Goal: Find specific fact: Find specific fact

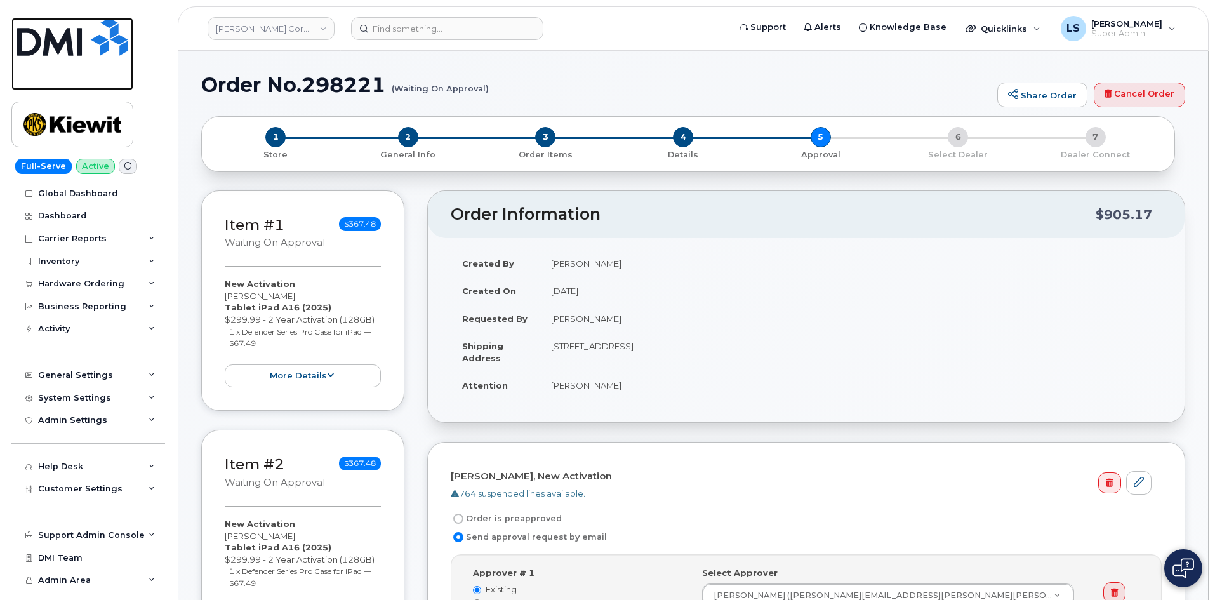
click at [107, 29] on img at bounding box center [72, 37] width 111 height 38
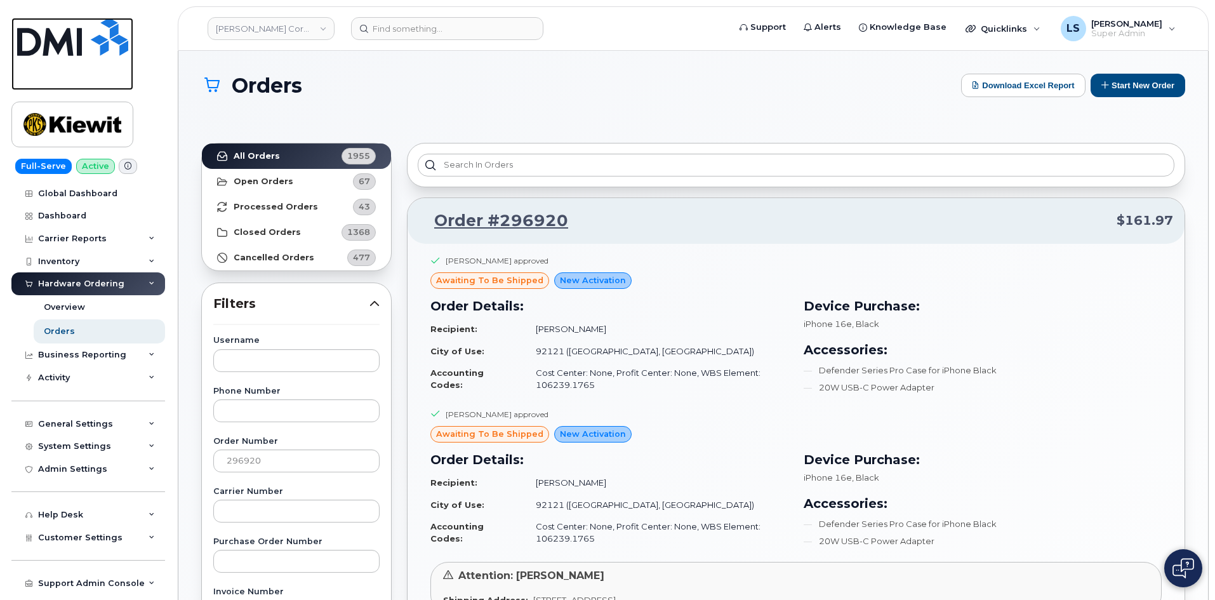
click at [65, 42] on img at bounding box center [72, 37] width 111 height 38
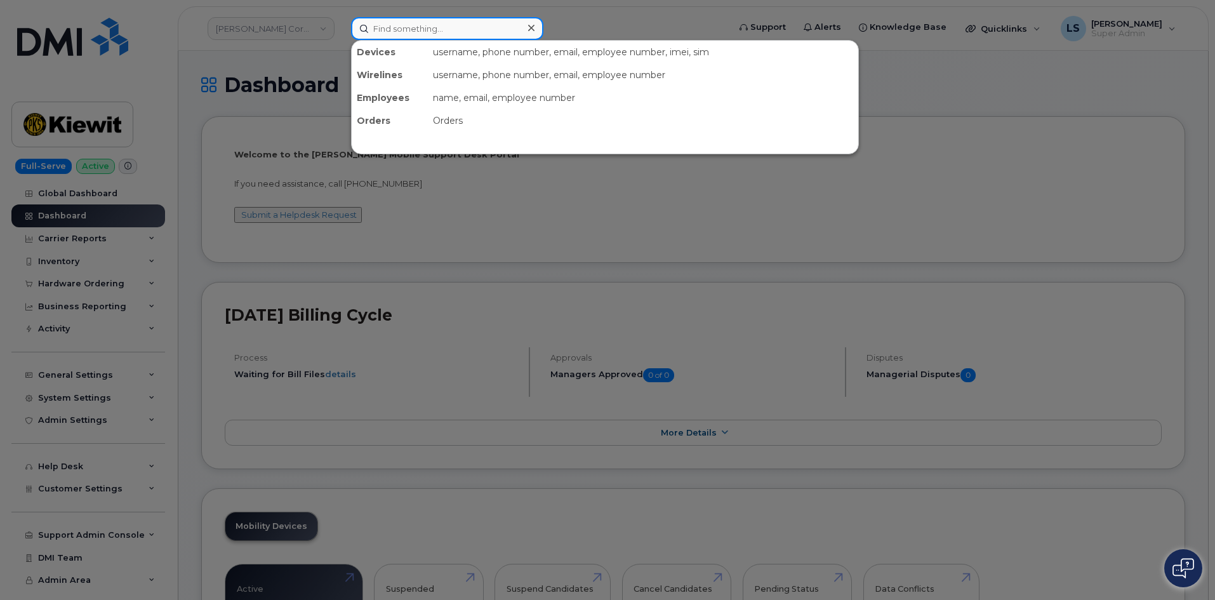
click at [421, 31] on input at bounding box center [447, 28] width 192 height 23
paste input "3128598062"
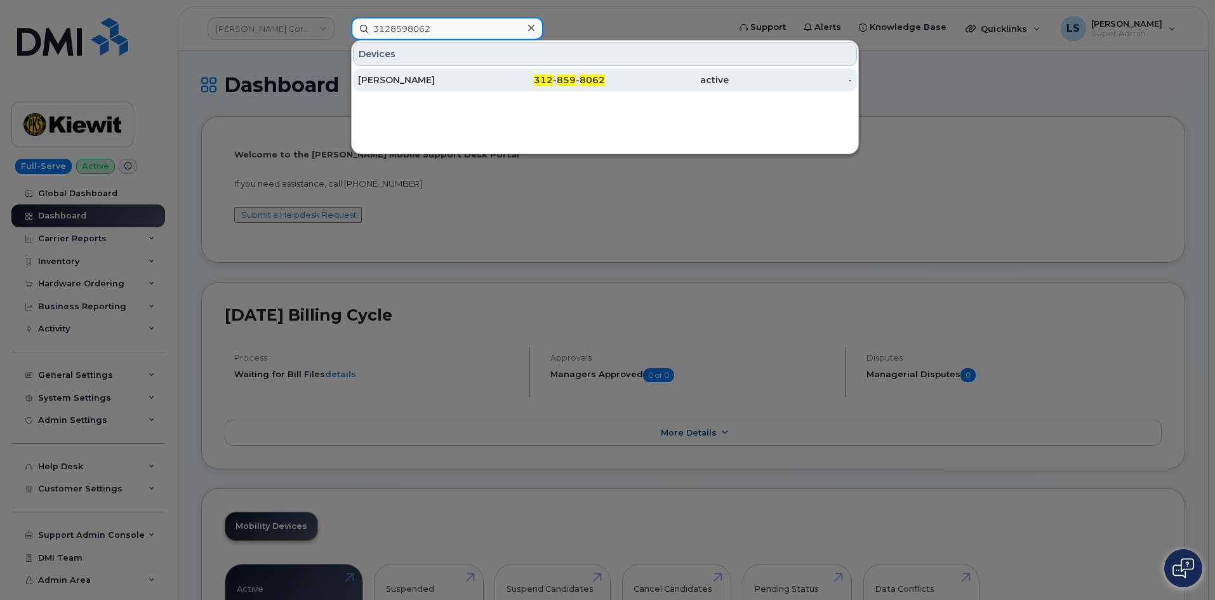
type input "3128598062"
click at [460, 84] on div "[PERSON_NAME]" at bounding box center [420, 80] width 124 height 13
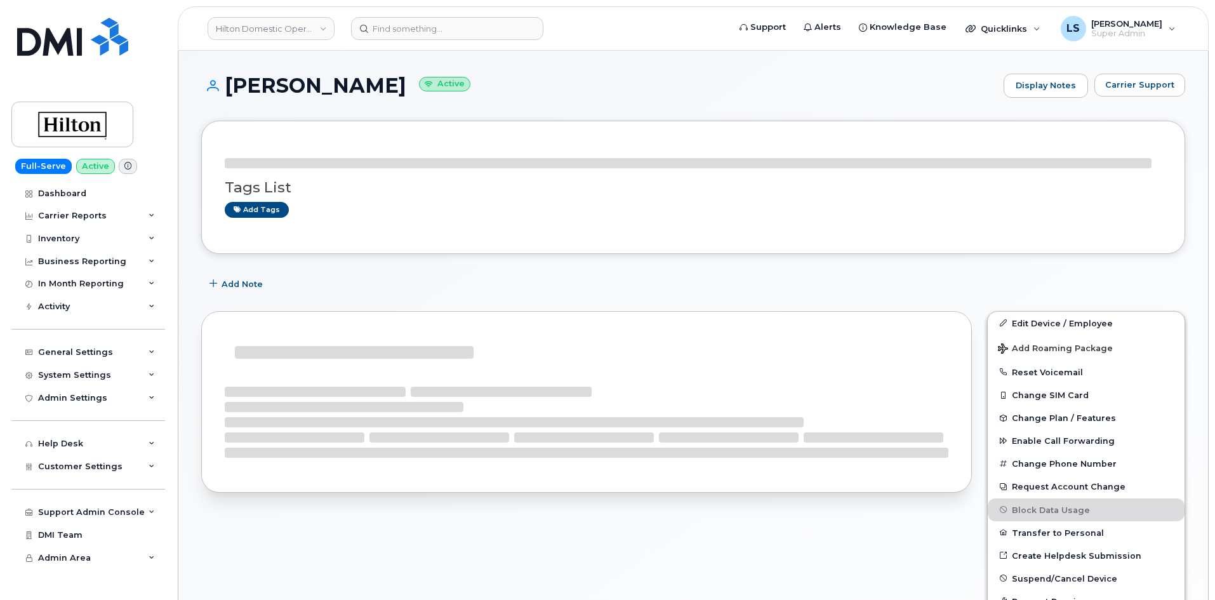
drag, startPoint x: 0, startPoint y: 0, endPoint x: 344, endPoint y: 87, distance: 355.0
click at [344, 87] on h1 "[PERSON_NAME] Active" at bounding box center [599, 85] width 796 height 22
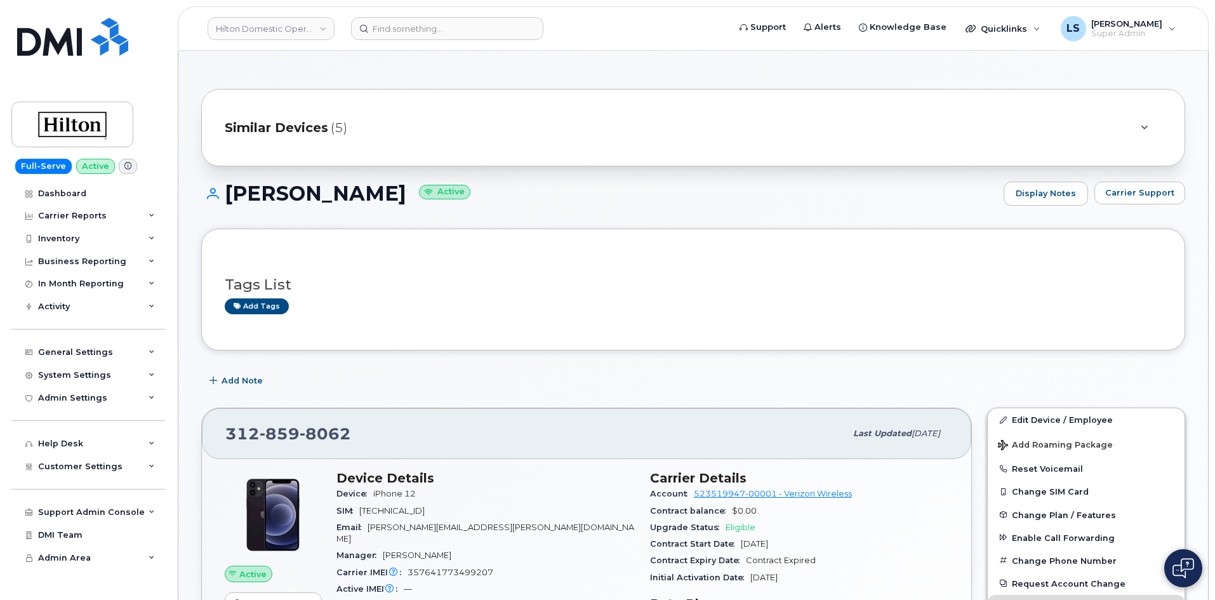
drag, startPoint x: 272, startPoint y: 194, endPoint x: 274, endPoint y: 183, distance: 11.0
click at [274, 184] on h1 "[PERSON_NAME] Active" at bounding box center [599, 193] width 796 height 22
click at [272, 183] on h1 "[PERSON_NAME] Active" at bounding box center [599, 193] width 796 height 22
click at [299, 215] on div "[PERSON_NAME] Active Display Notes Carrier Support" at bounding box center [693, 205] width 984 height 47
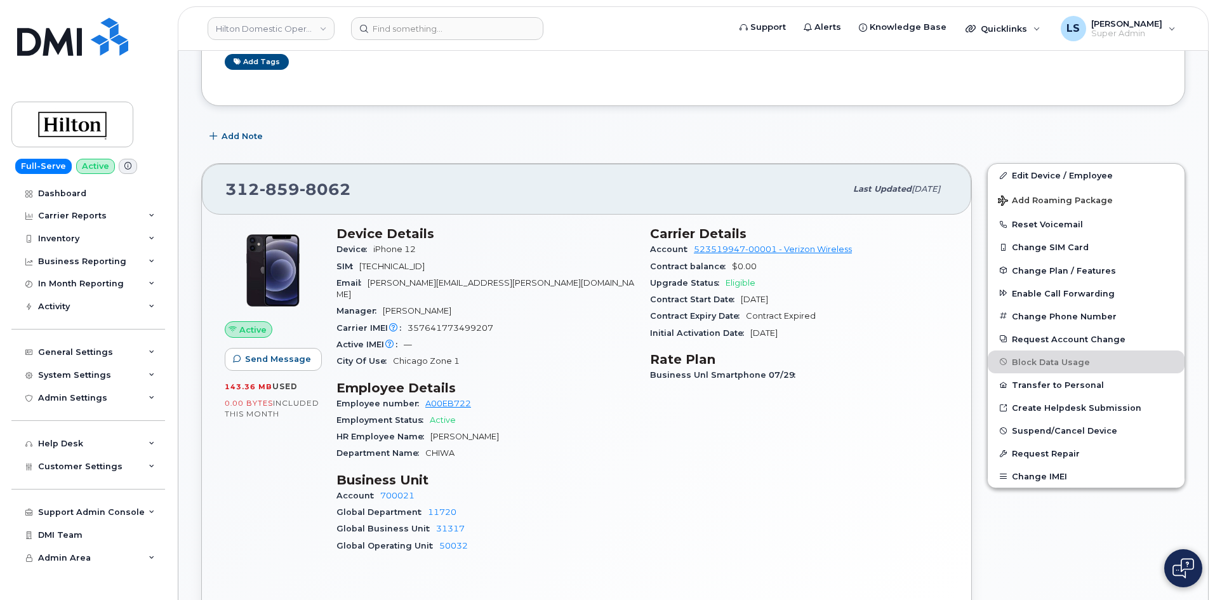
scroll to position [254, 0]
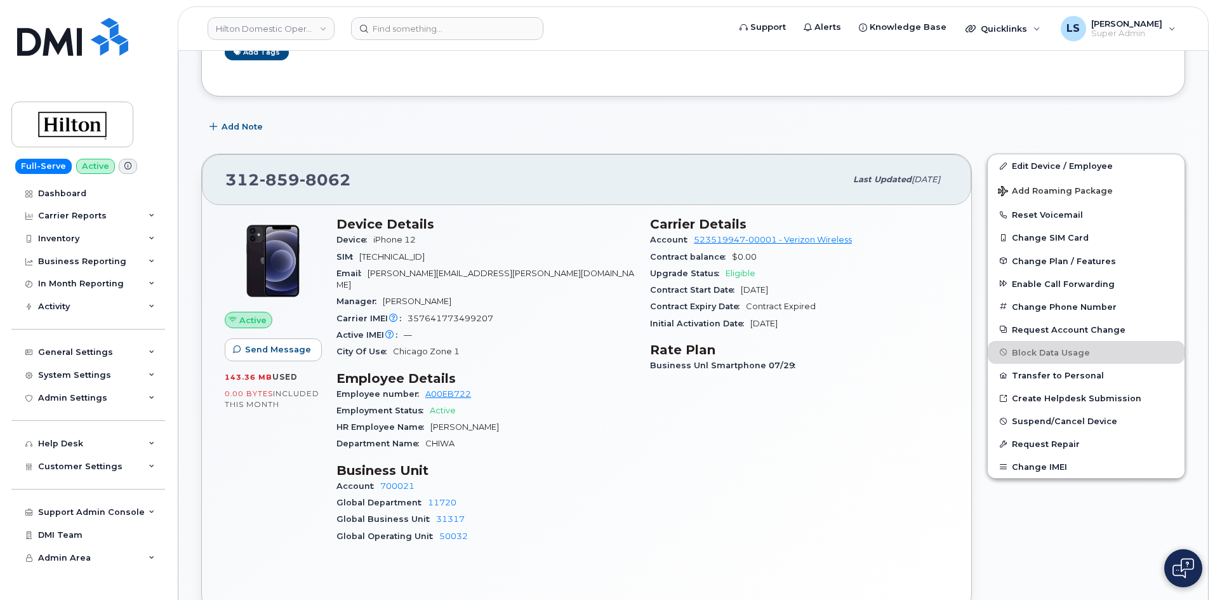
click at [745, 271] on span "Eligible" at bounding box center [741, 274] width 30 height 10
click at [415, 239] on span "iPhone 12" at bounding box center [394, 240] width 43 height 10
click at [425, 255] on span "89148000006771086517" at bounding box center [391, 257] width 65 height 10
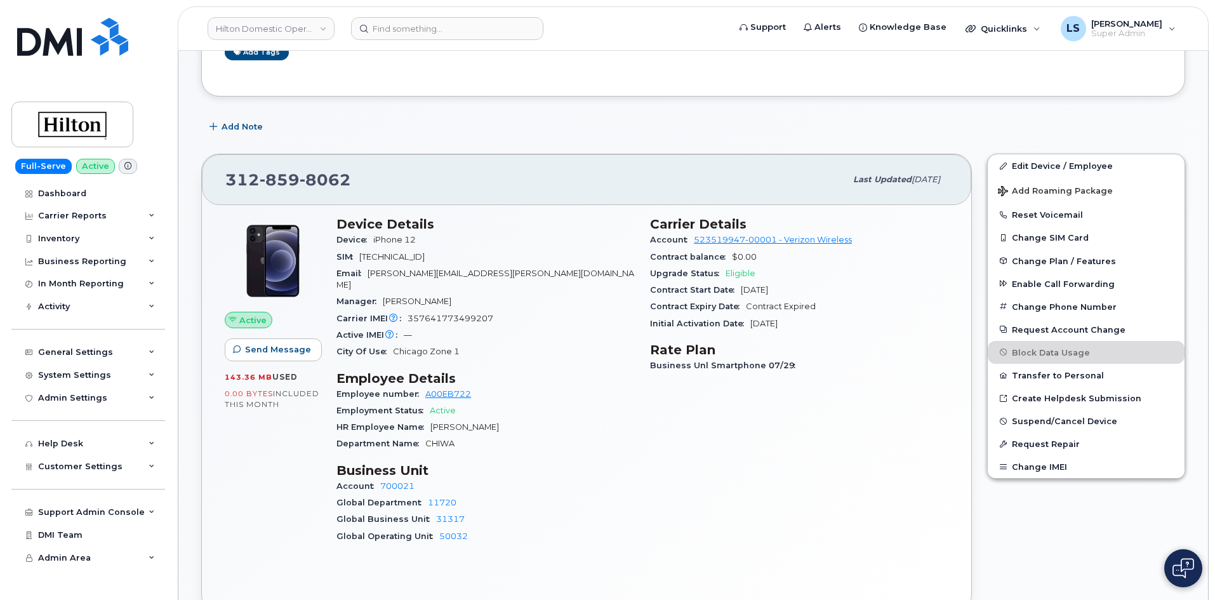
click at [489, 246] on div "Device iPhone 12" at bounding box center [486, 240] width 298 height 17
click at [768, 290] on span "Oct 20, 2023" at bounding box center [754, 290] width 27 height 10
drag, startPoint x: 769, startPoint y: 290, endPoint x: 608, endPoint y: 320, distance: 164.1
click at [768, 290] on span "Oct 20, 2023" at bounding box center [754, 290] width 27 height 10
click at [604, 311] on div "Carrier IMEI Carrier IMEI is reported during the last billing cycle or change o…" at bounding box center [486, 319] width 298 height 17
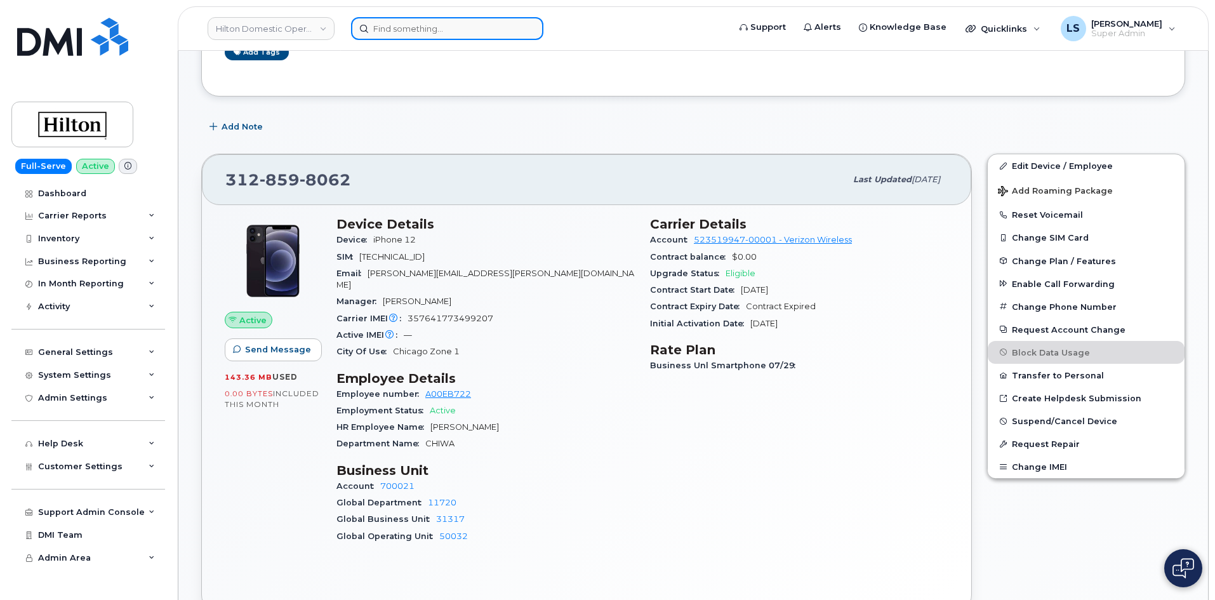
click at [413, 22] on input at bounding box center [447, 28] width 192 height 23
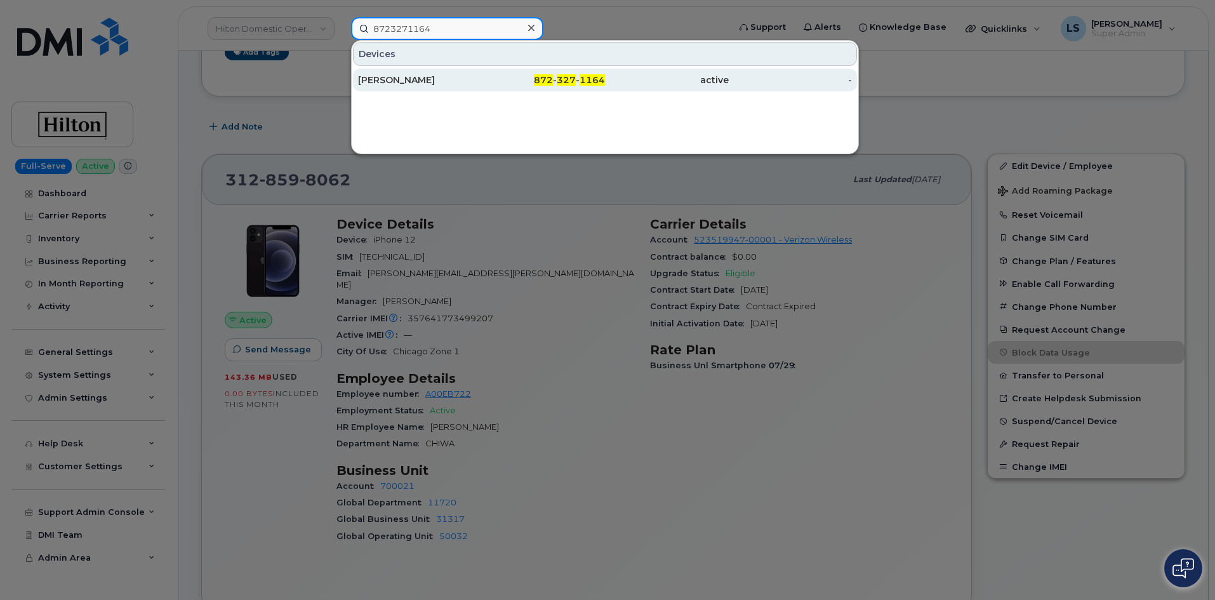
type input "8723271164"
click at [509, 81] on div "872 - 327 - 1164" at bounding box center [544, 80] width 124 height 13
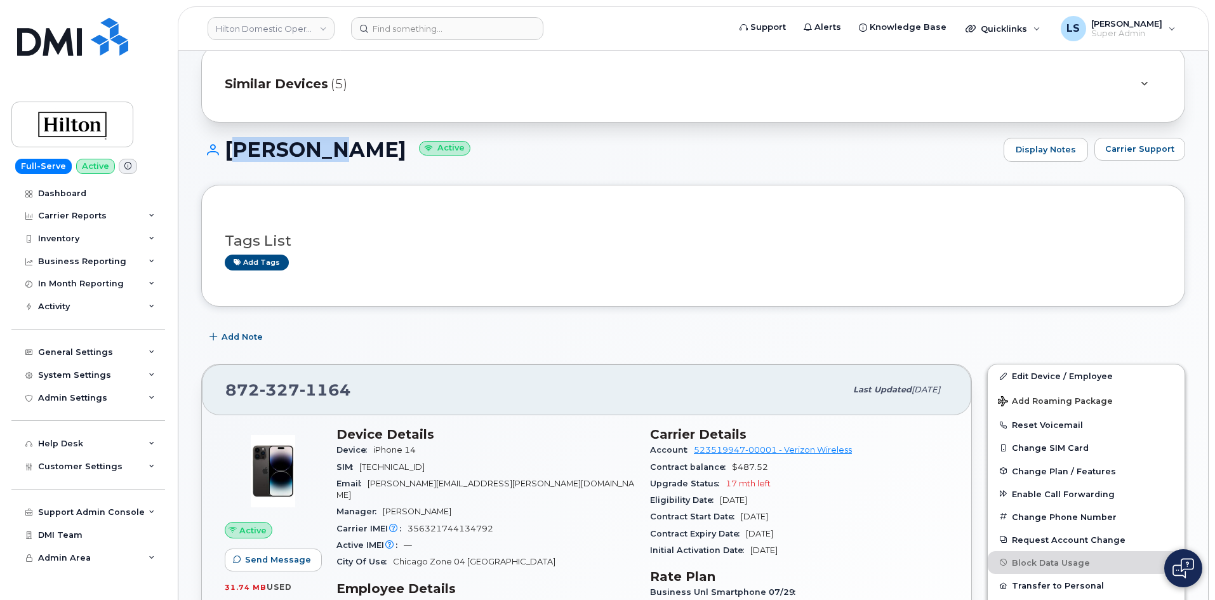
scroll to position [171, 0]
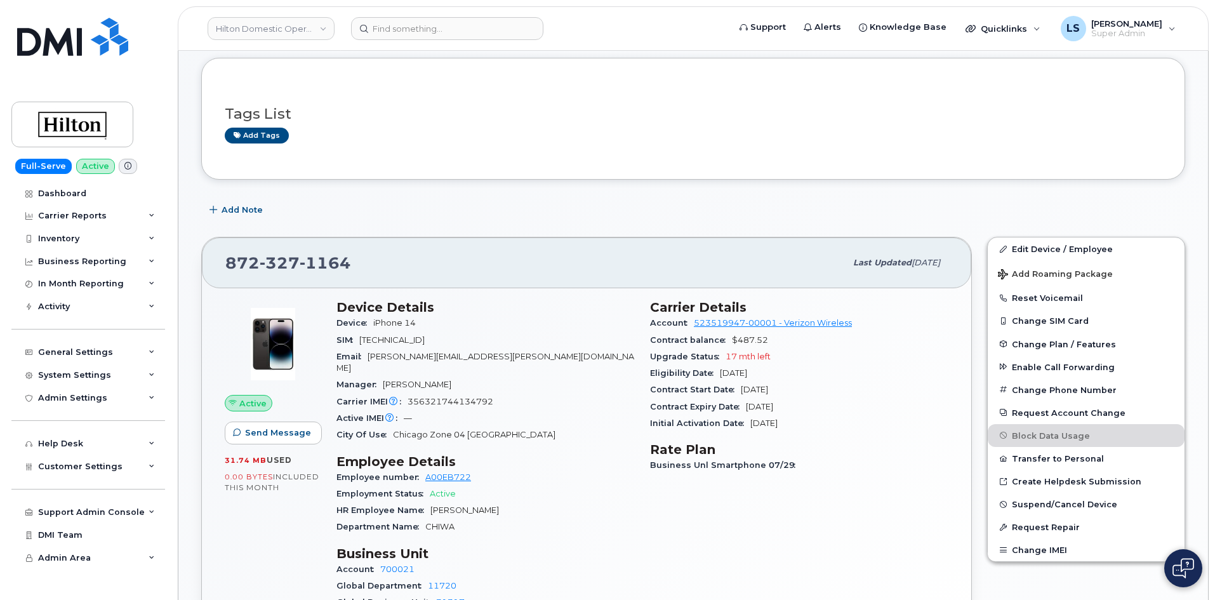
click at [745, 356] on span "17 mth left" at bounding box center [748, 357] width 45 height 10
click at [728, 366] on div "Eligibility Date [DATE]" at bounding box center [799, 373] width 298 height 17
drag, startPoint x: 376, startPoint y: 321, endPoint x: 424, endPoint y: 317, distance: 47.8
click at [424, 317] on div "Device iPhone 14" at bounding box center [486, 323] width 298 height 17
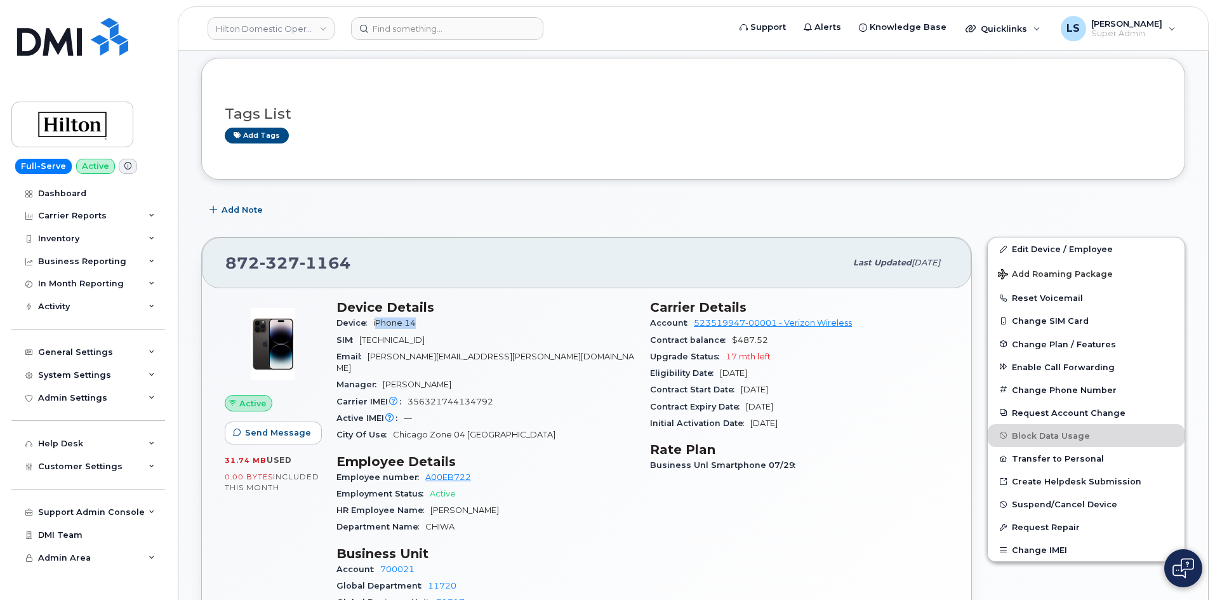
click at [418, 326] on span "iPhone 14" at bounding box center [397, 323] width 48 height 10
click at [382, 335] on div "SIM [TECHNICAL_ID]" at bounding box center [486, 340] width 298 height 17
drag, startPoint x: 375, startPoint y: 324, endPoint x: 420, endPoint y: 319, distance: 45.4
click at [420, 319] on span "iPhone 14" at bounding box center [397, 323] width 48 height 10
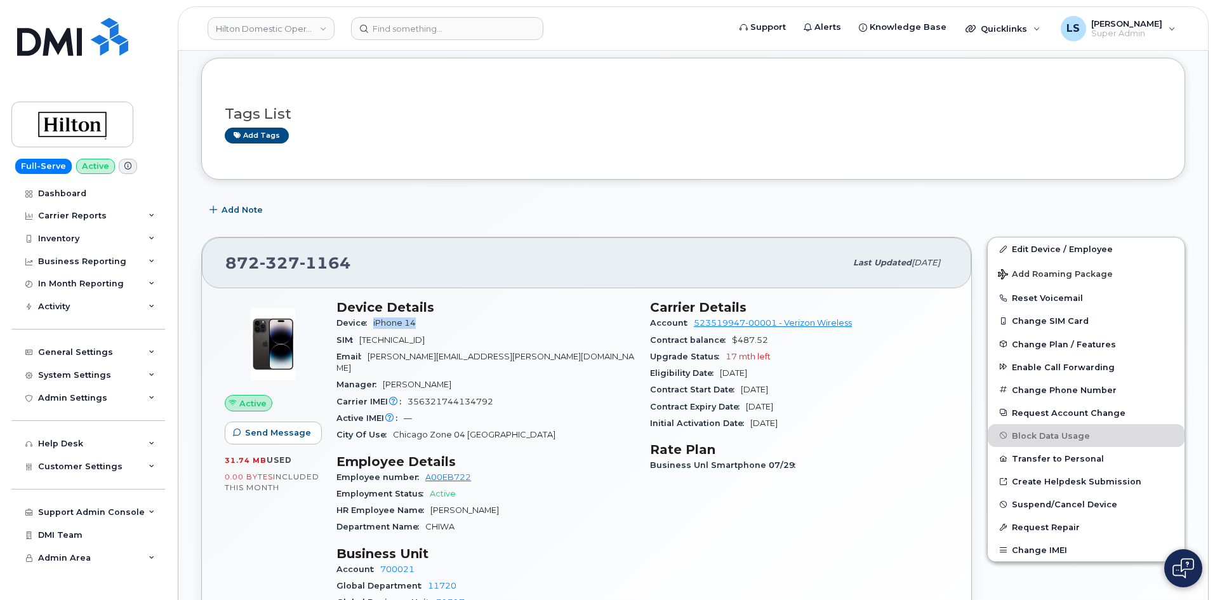
drag, startPoint x: 375, startPoint y: 324, endPoint x: 422, endPoint y: 323, distance: 47.6
click at [423, 323] on div "Device iPhone 14" at bounding box center [486, 323] width 298 height 17
click at [422, 323] on div "Device iPhone 14" at bounding box center [486, 323] width 298 height 17
drag, startPoint x: 370, startPoint y: 323, endPoint x: 427, endPoint y: 319, distance: 57.3
click at [427, 319] on div "Device iPhone 14" at bounding box center [486, 323] width 298 height 17
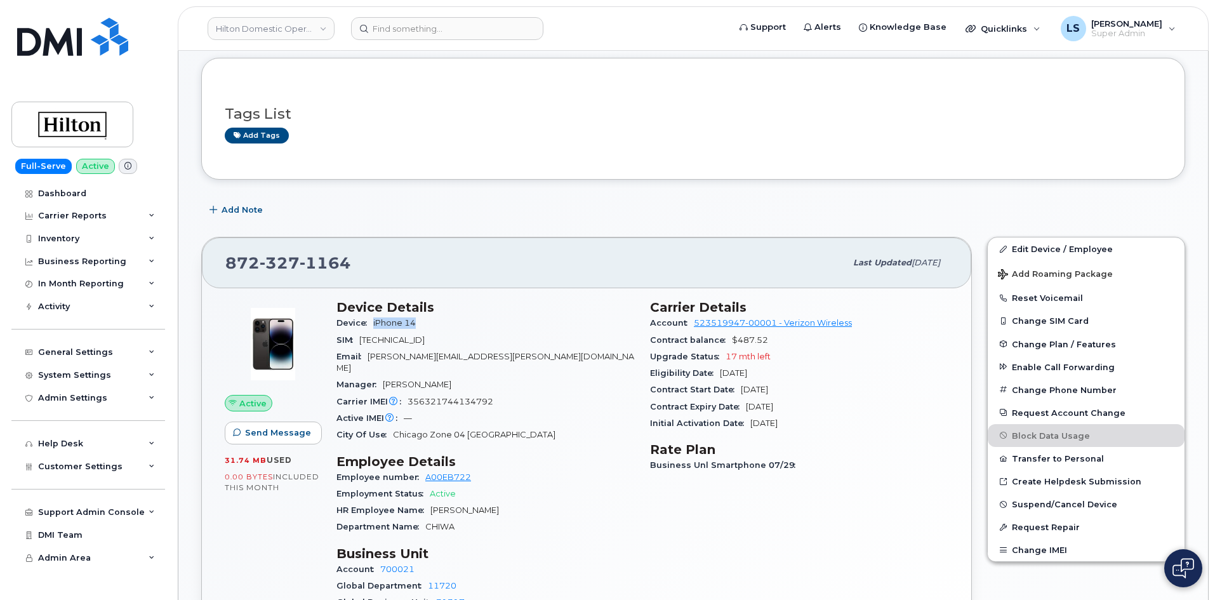
click at [427, 321] on div "Device iPhone 14" at bounding box center [486, 323] width 298 height 17
click at [556, 269] on div "[PHONE_NUMBER]" at bounding box center [535, 263] width 620 height 27
drag, startPoint x: 241, startPoint y: 245, endPoint x: 206, endPoint y: 246, distance: 34.9
click at [208, 239] on div "[PHONE_NUMBER] Last updated [DATE] Active Send Message 31.74 MB  used 0.00 Byte…" at bounding box center [586, 466] width 771 height 459
copy span "[PHONE_NUMBER]"
